Goal: Use online tool/utility: Utilize a website feature to perform a specific function

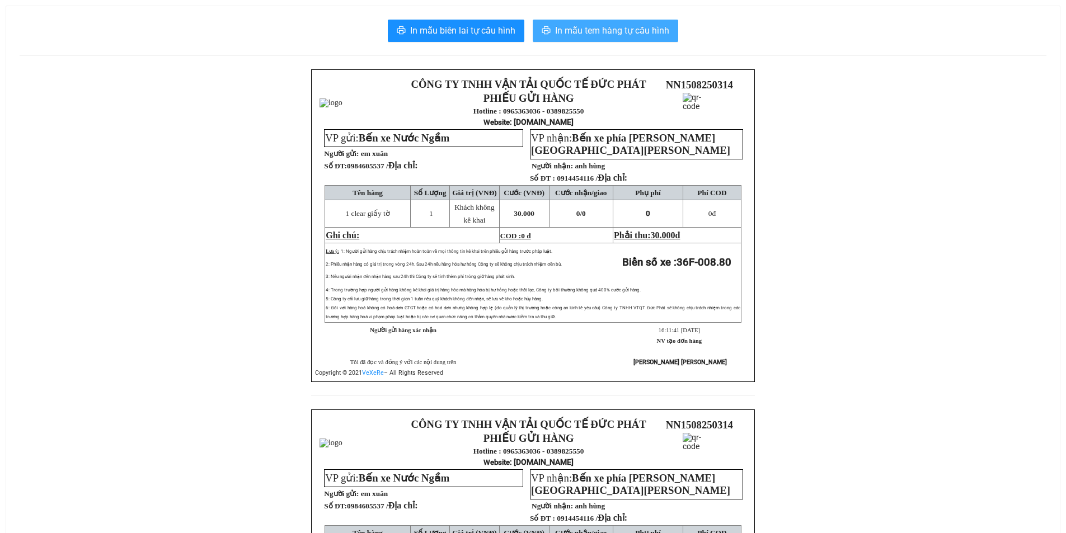
click at [629, 31] on span "In mẫu tem hàng tự cấu hình" at bounding box center [612, 31] width 114 height 14
click at [602, 25] on span "In mẫu tem hàng tự cấu hình" at bounding box center [612, 31] width 114 height 14
click at [633, 30] on span "In mẫu tem hàng tự cấu hình" at bounding box center [612, 31] width 114 height 14
click at [580, 22] on button "In mẫu tem hàng tự cấu hình" at bounding box center [606, 31] width 146 height 22
